Goal: Task Accomplishment & Management: Use online tool/utility

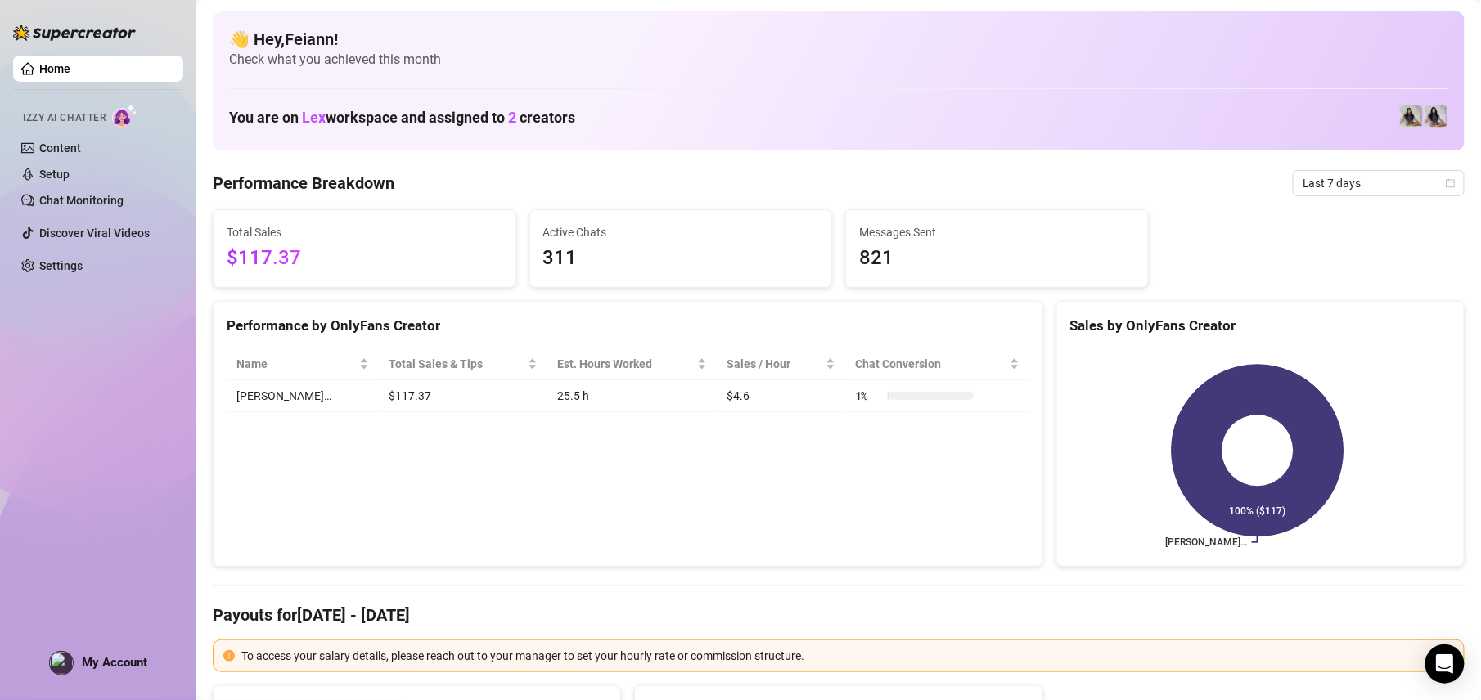
drag, startPoint x: 587, startPoint y: 82, endPoint x: 604, endPoint y: 109, distance: 31.6
click at [587, 82] on div "👋 Hey, Feiann ! Check what you achieved this month You are on Lex workspace and…" at bounding box center [839, 80] width 1252 height 139
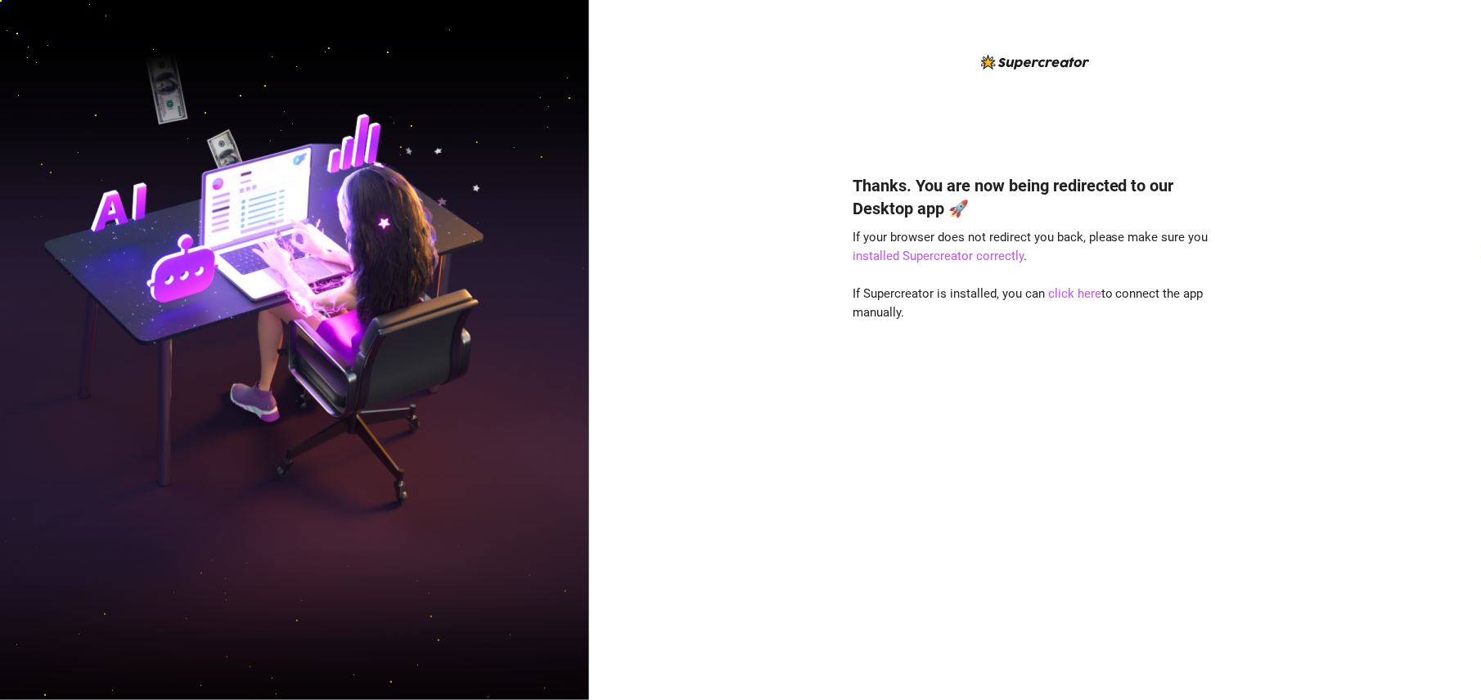
drag, startPoint x: 851, startPoint y: 514, endPoint x: 861, endPoint y: 506, distance: 12.8
click at [851, 514] on div "Thanks. You are now being redirected to our Desktop app 🚀 If your browser does …" at bounding box center [1035, 350] width 892 height 700
click at [1071, 286] on link "click here" at bounding box center [1074, 293] width 53 height 15
